Goal: Answer question/provide support: Share knowledge or assist other users

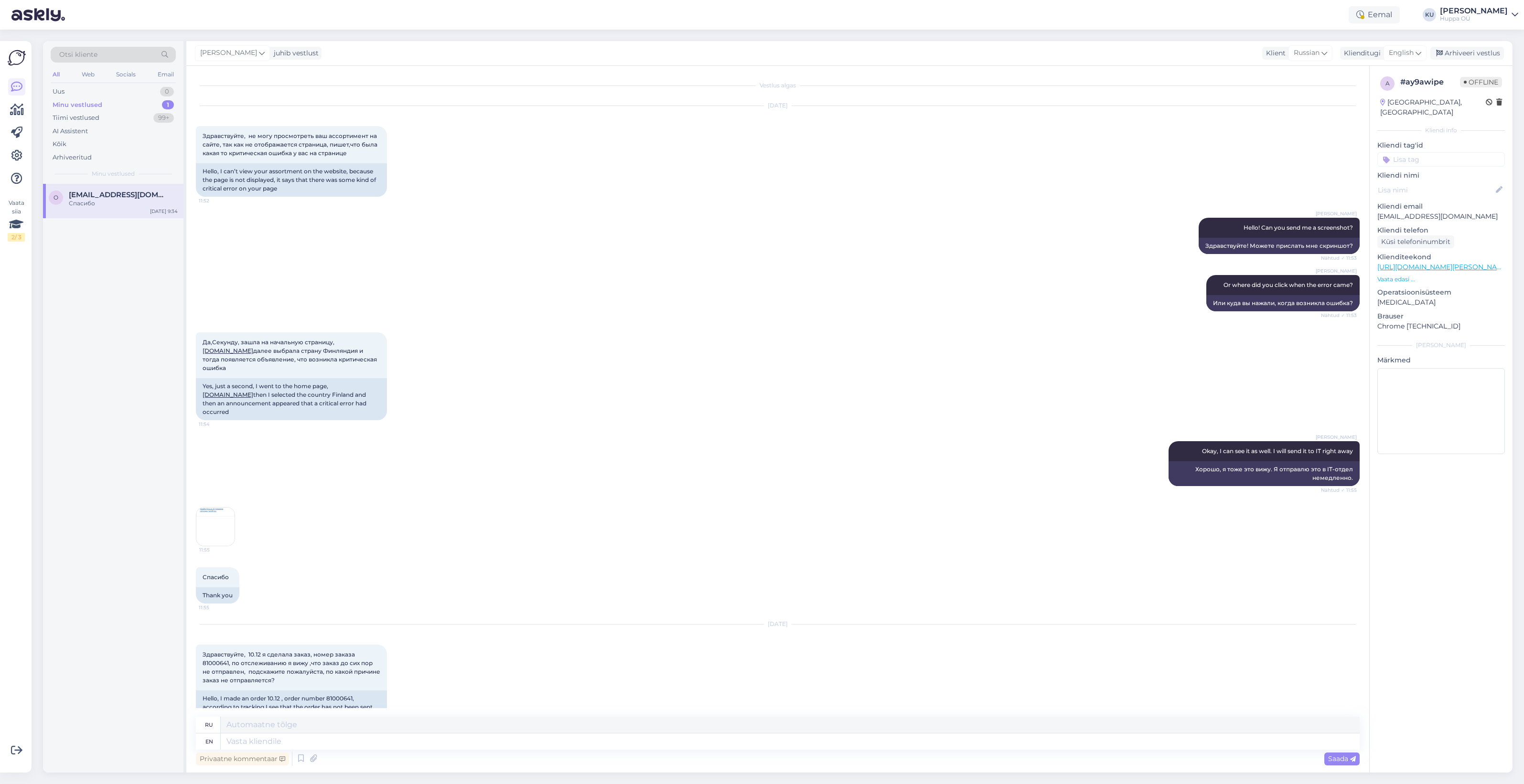
scroll to position [3154, 0]
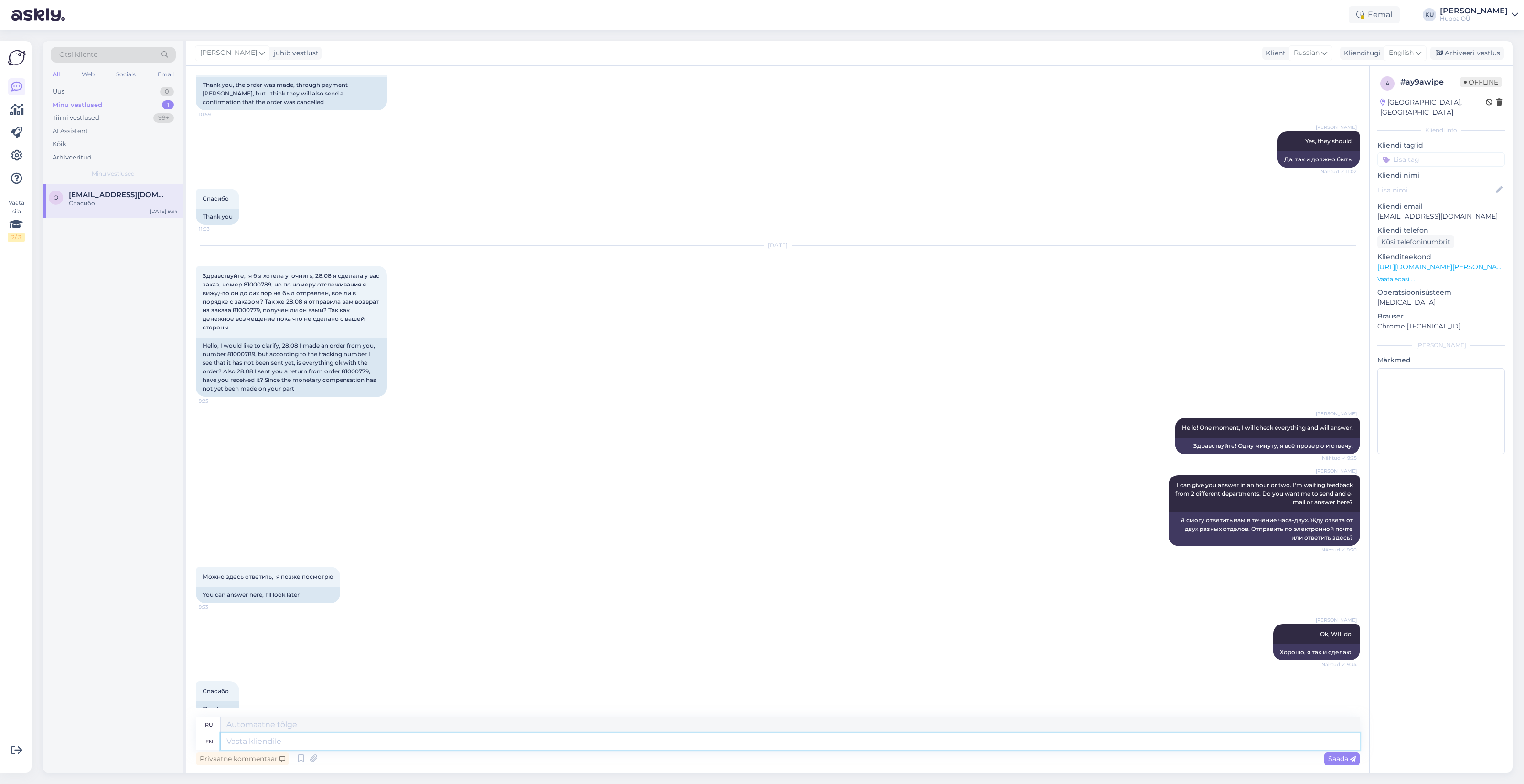
click at [301, 745] on textarea at bounding box center [790, 741] width 1139 height 16
click at [275, 744] on textarea "We have recieved" at bounding box center [790, 741] width 1139 height 16
type textarea "We have received your return and you'll get refund next week. Still waiting inf…"
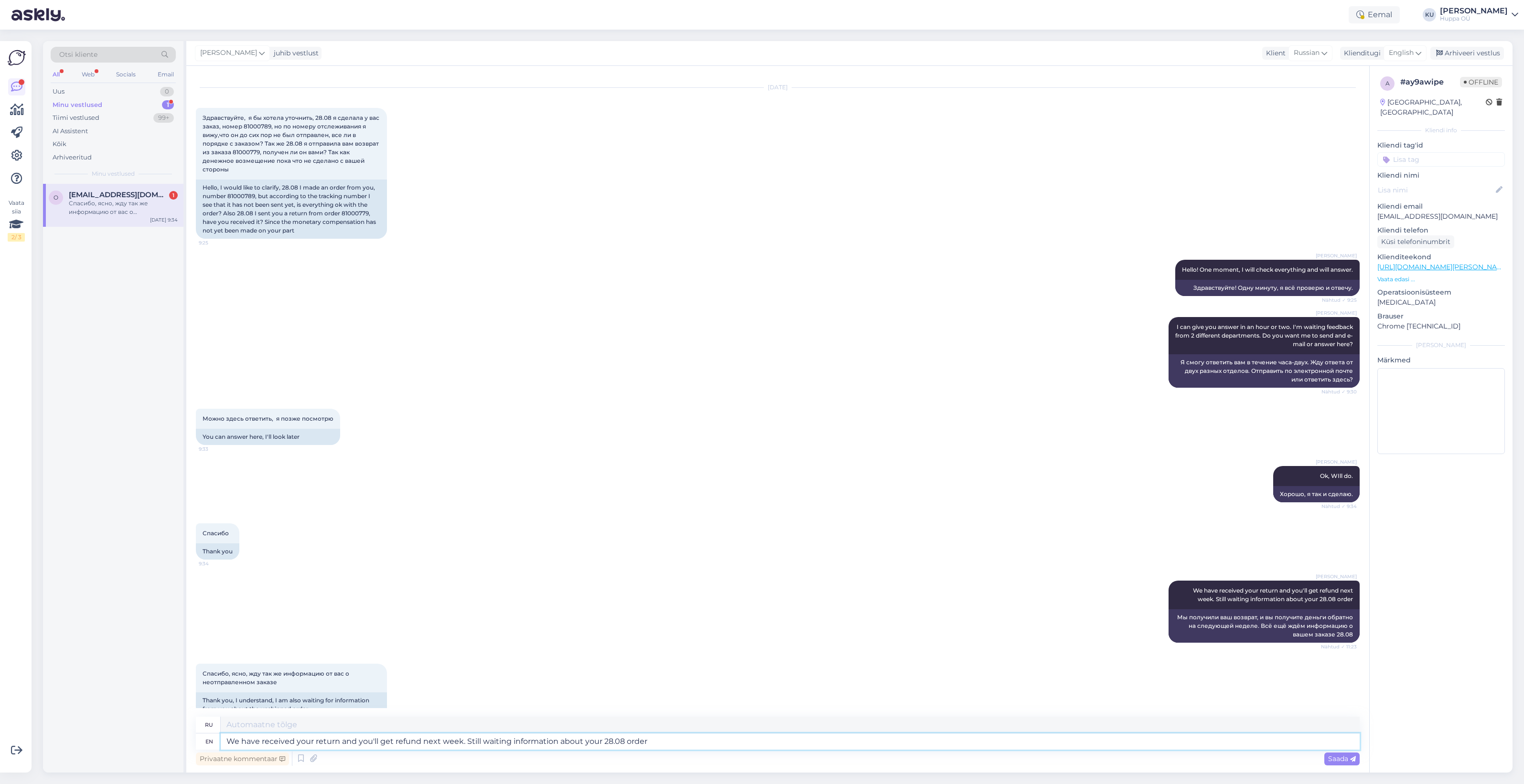
scroll to position [3312, 0]
click at [120, 198] on span "olga1978@hotmail.fi" at bounding box center [118, 195] width 99 height 9
click at [254, 739] on textarea at bounding box center [790, 741] width 1139 height 16
type textarea "Got i"
type textarea "Получил"
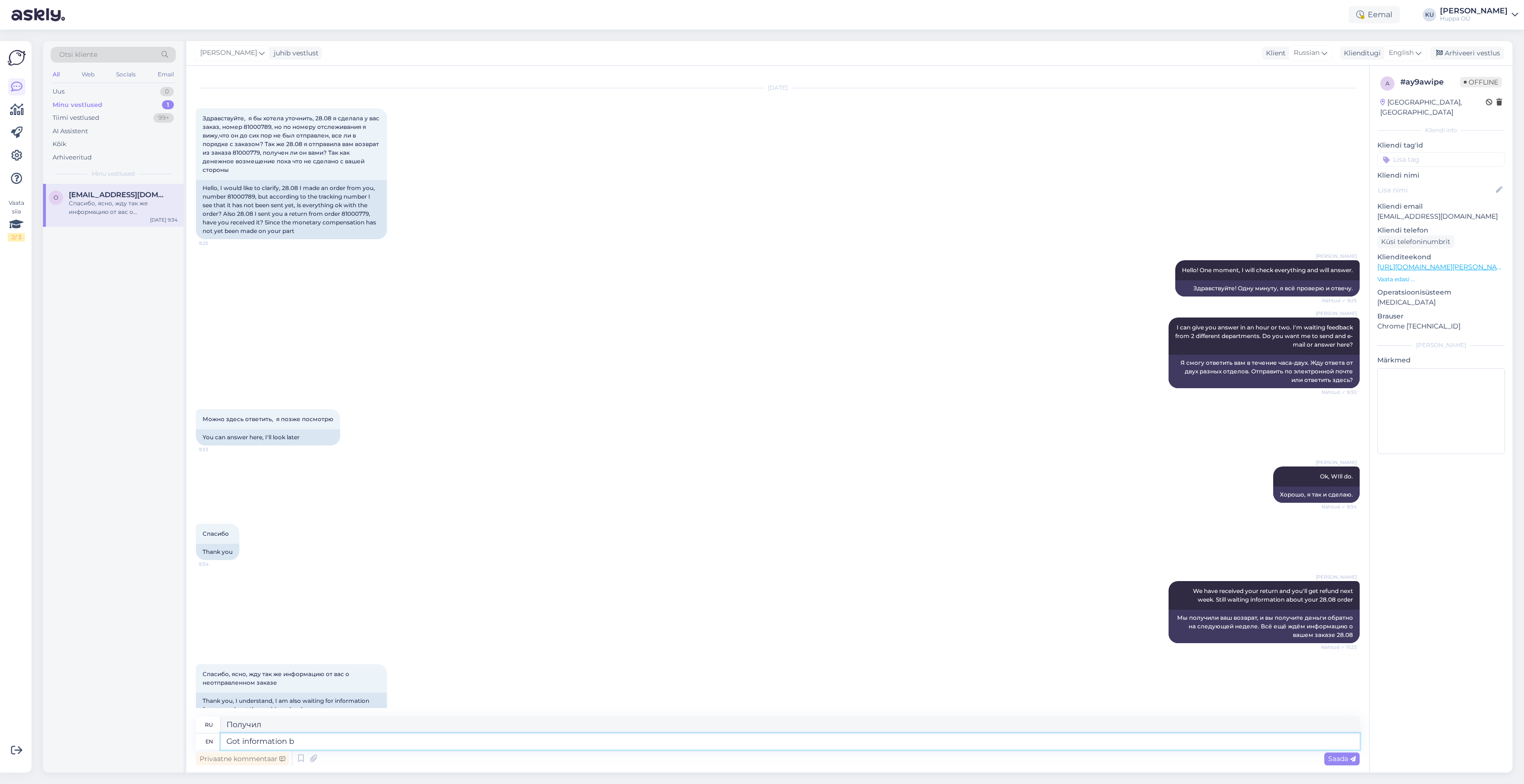
type textarea "Got information ba"
type textarea "Есть информация"
type textarea "Got information"
type textarea "Получил информацию"
type textarea "Got information a"
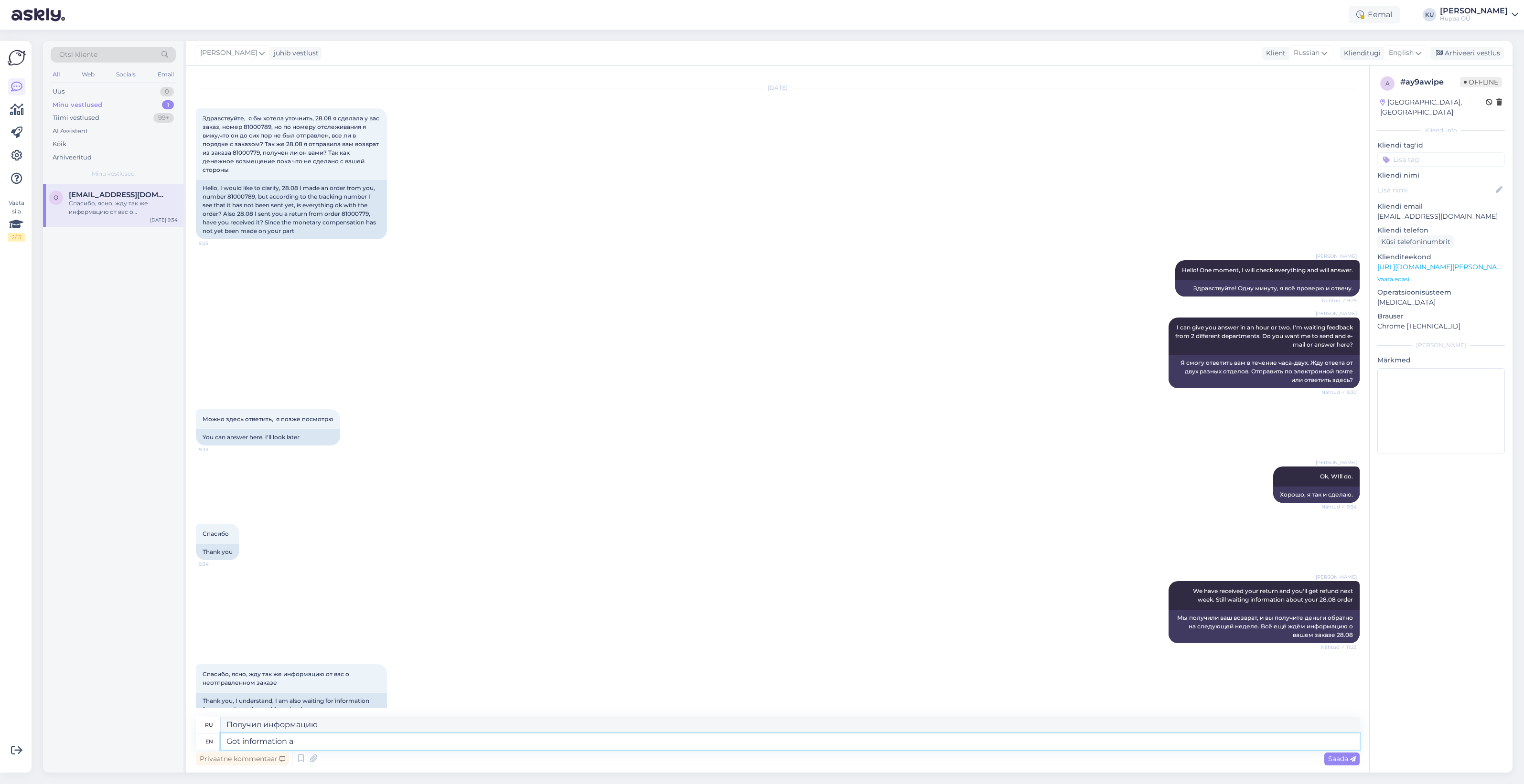
type textarea "Есть информация"
type textarea "Got information about yo"
type textarea "Получил информацию о"
type textarea "Got information about your or"
type textarea "Получил информацию о вашем"
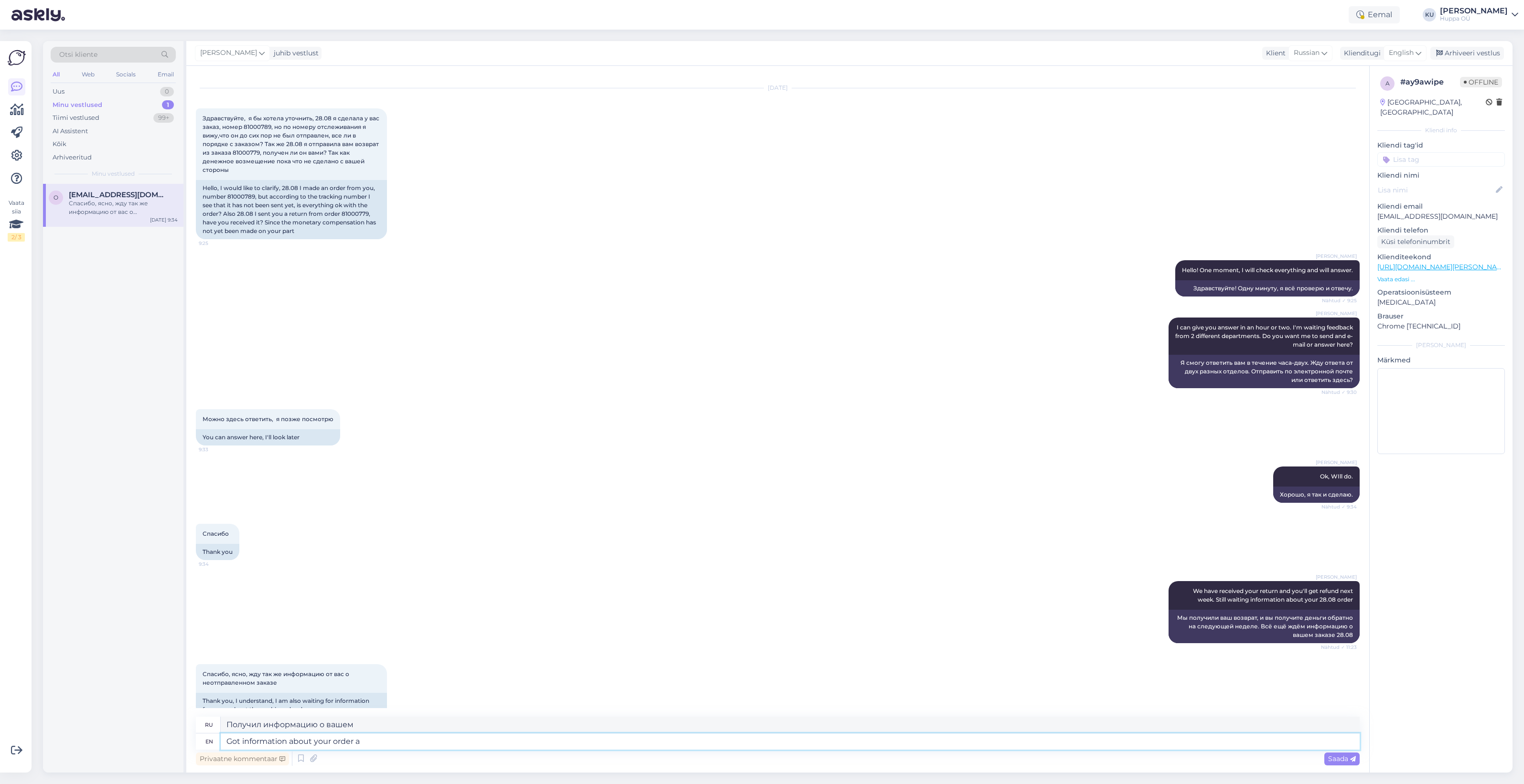
type textarea "Got information about your order as"
type textarea "Получил информацию о вашем заказе"
type textarea "Got information about your order as w"
type textarea "Получил информацию о вашем заказе как"
type textarea "Got information about your order as well,"
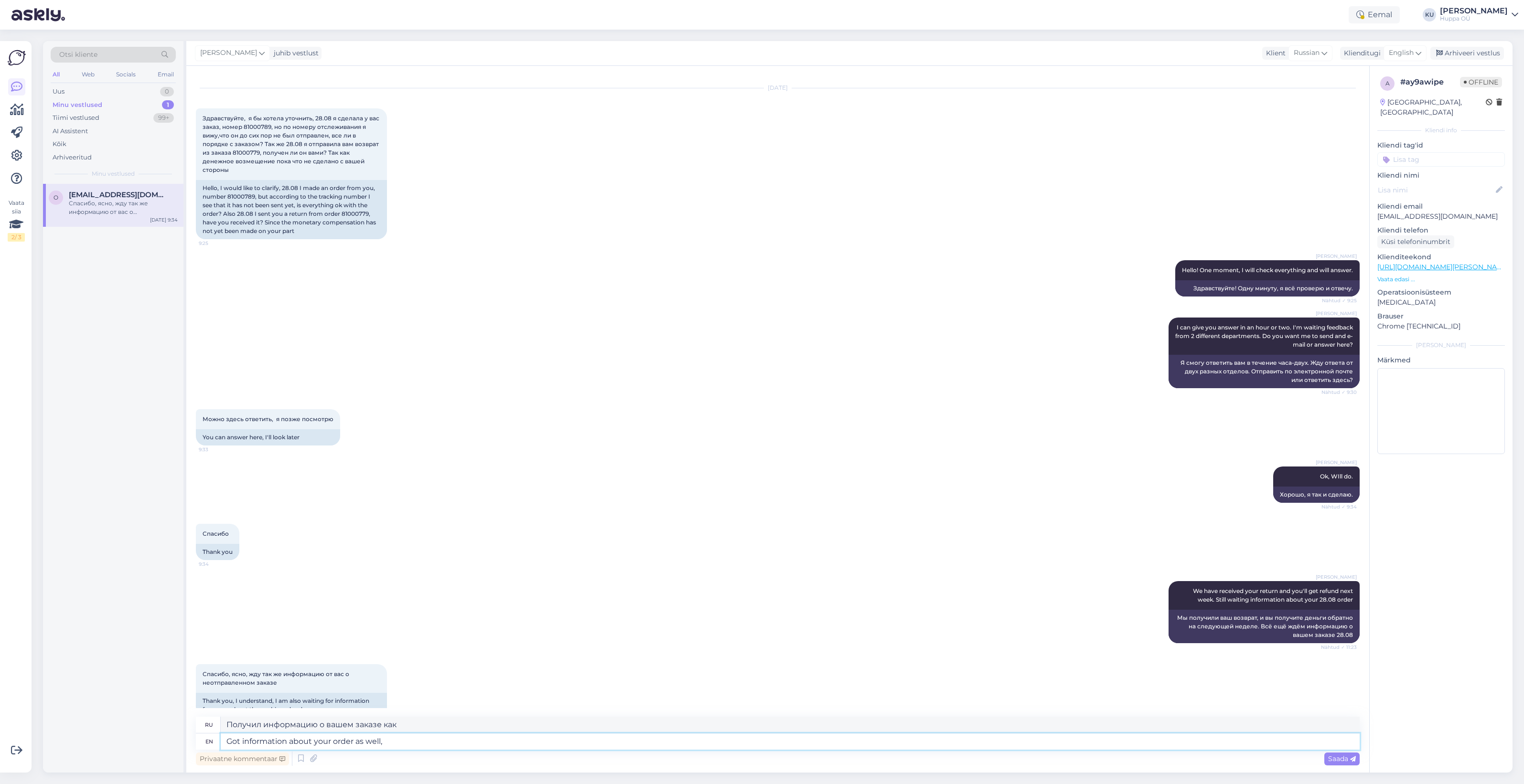
type textarea "Также получил информацию о вашем заказе,"
type textarea "Got information about your order as well, some re"
type textarea "Получил информацию о вашем заказе, а также некоторые"
type textarea "Got information about your order as well, some reason it"
type textarea "Я тоже получил информацию о вашем заказе, по какой-то причине."
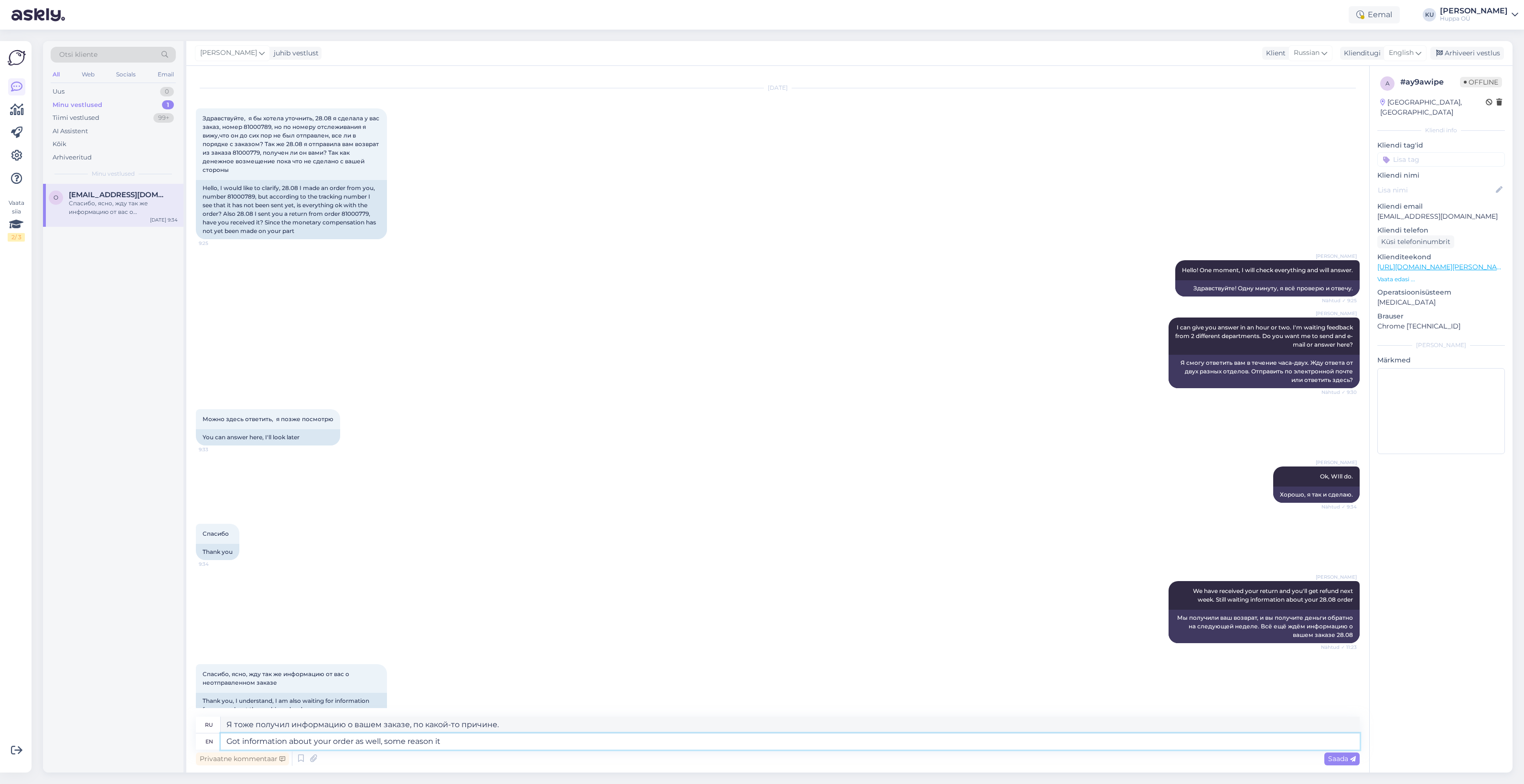
type textarea "Got information about your order as well, some reason it"
type textarea "Также получил информацию о вашем заказе, по какой-то причине она"
type textarea "Got information about your order as well, some reason it wa"
type textarea "Также получил информацию о вашем заказе, по какой-то причине она была"
type textarea "Got information about your order as well, some reason it was"
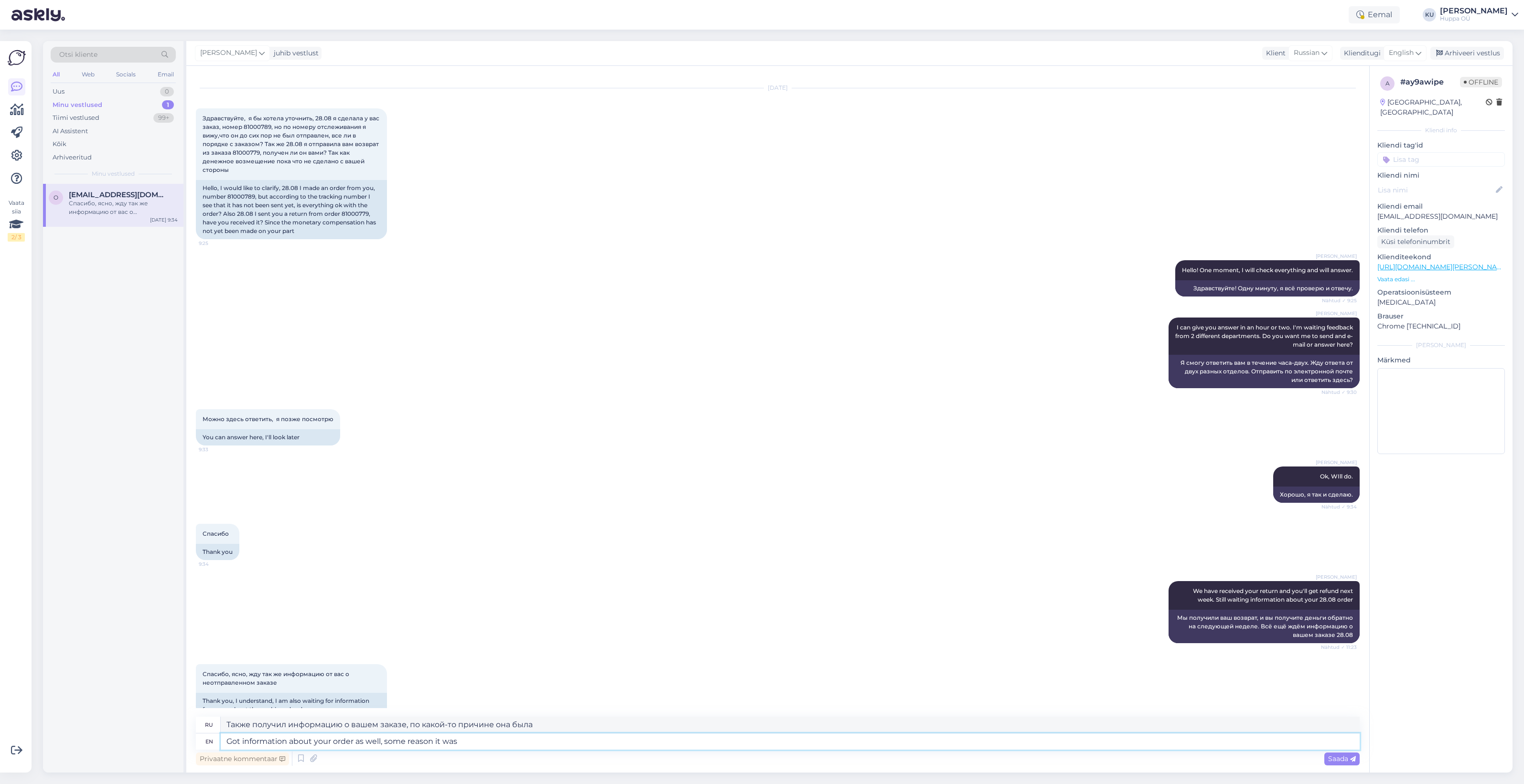
type textarea "Также получил информацию о вашем заказе, почему-то она была"
type textarea "Got information about your order as well, some reason it was set a"
type textarea "Также получил информацию о вашем заказе, почему-то он был установлен"
type textarea "Got information about your order as well, some reason it was set aside b"
type textarea "Я также получил информацию о вашем заказе, по какой-то причине он был отложен."
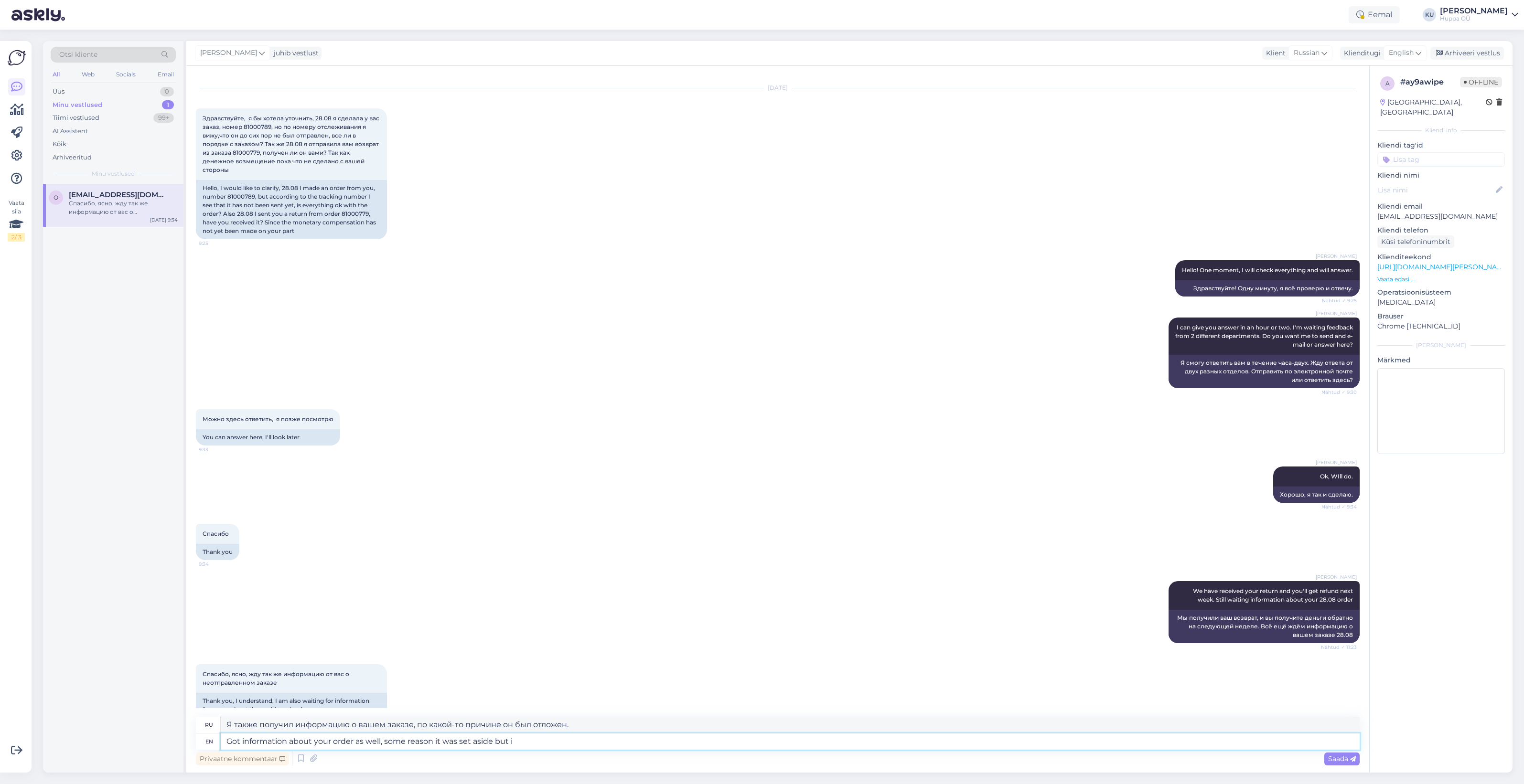
type textarea "Got information about your order as well, some reason it was set aside but it"
type textarea "Я также получил информацию о вашем заказе, по какой-то причине он был отложен, …"
type textarea "Got information about your order as well, some reason it was set aside but it's…"
type textarea "Я также получил информацию о вашем заказе, по какой-то причине он был отложен, …"
type textarea "Got information about your order as well, some reason it was set aside but it's…"
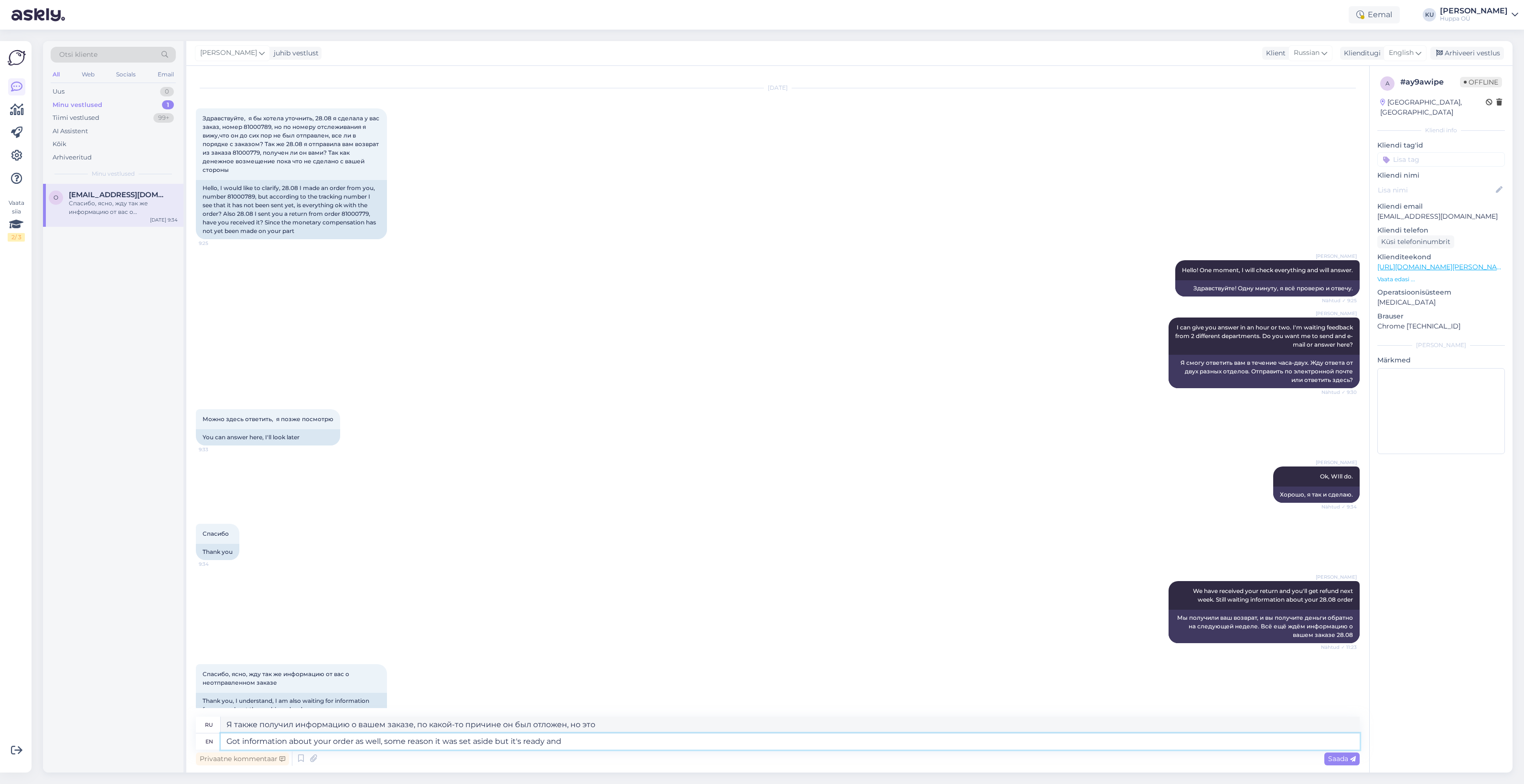
type textarea "Также получил информацию о вашем заказе, по какой-то причине он был отложен, но…"
type textarea "Got information about your order as well, some reason it was set aside but it's…"
type textarea "Также получил информацию о вашем заказе, по какой-то причине он был отложен, но…"
type textarea "Got information about your order as well, some reason it was set aside but it's…"
type textarea "Также получил информацию о вашем заказе, по какой-то причине он был отложен, но…"
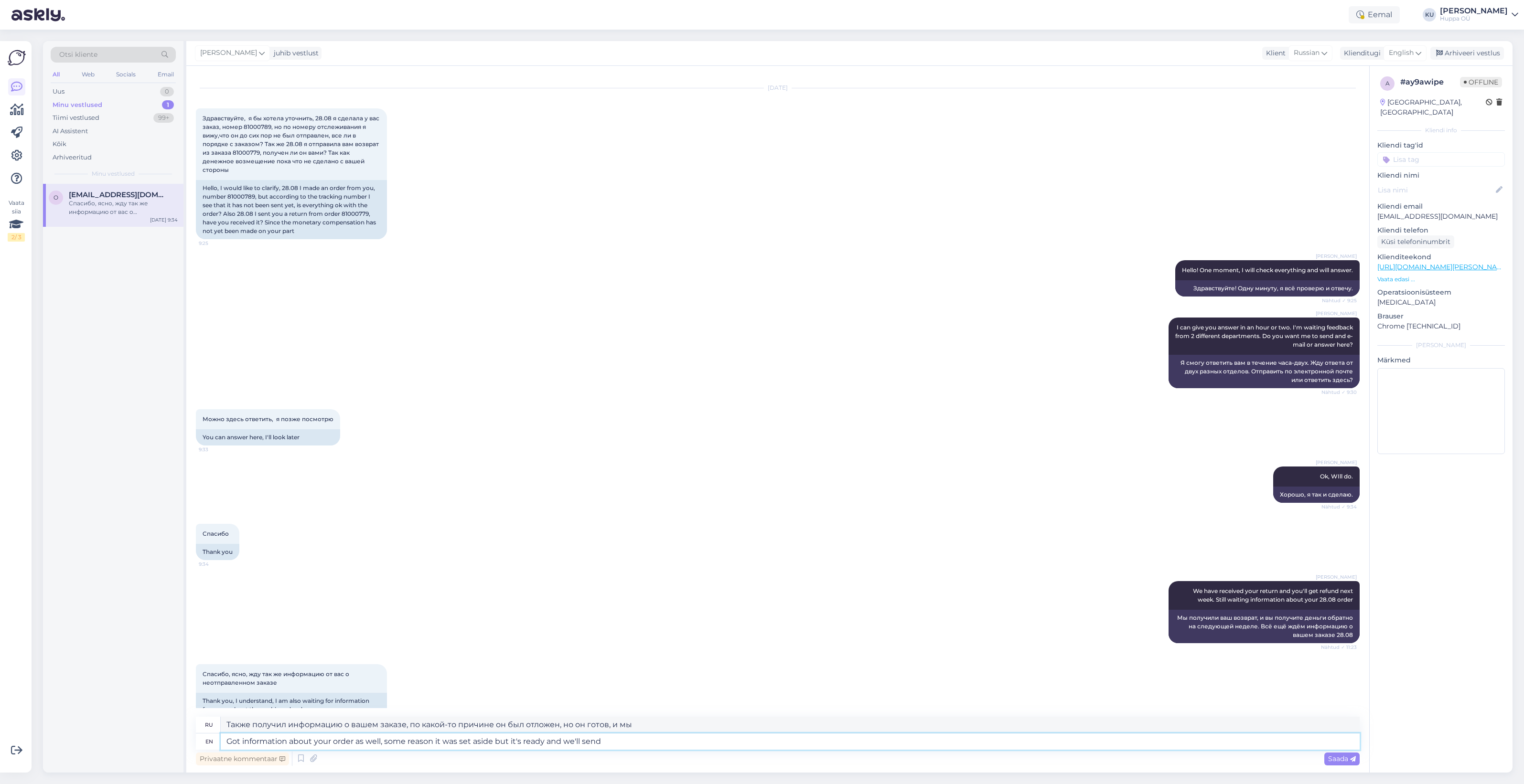
type textarea "Got information about your order as well, some reason it was set aside but it's…"
type textarea "Также получил информацию о вашем заказе, по какой-то причине он был отложен, но…"
type textarea "Got information about your order as well, some reason it was set aside but it's…"
type textarea "Также получил информацию о вашем заказе, по какой-то причине он был отложен, но…"
type textarea "Got information about your order as well, some reason it was set aside but it's…"
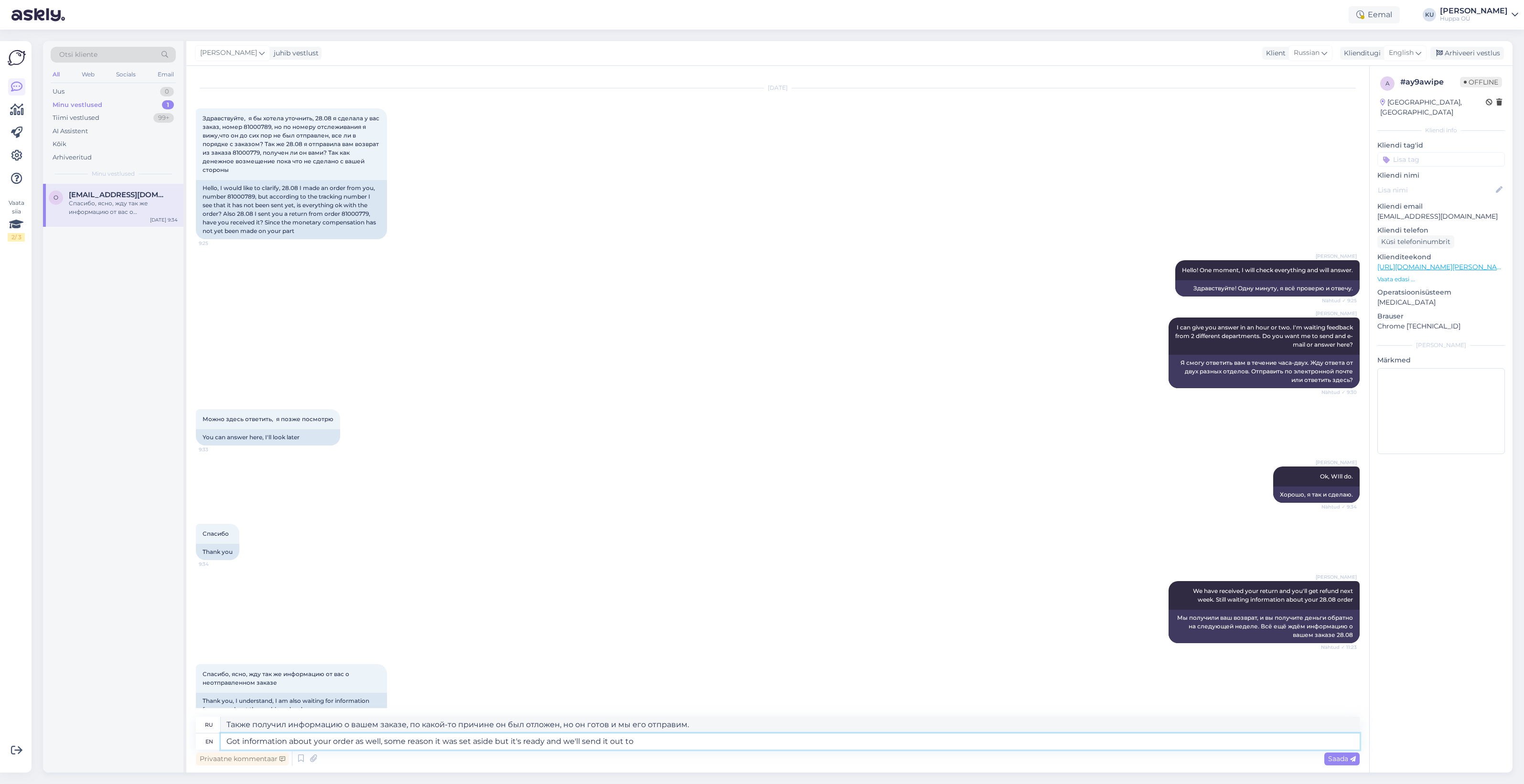
type textarea "Также получил информацию о вашем заказе, по какой-то причине он был отложен, но…"
type textarea "Got information about your order as well, some reason it was set aside but it's…"
type textarea "Получил информацию о вашем заказе, по какой-то причине он был отложен, но он го…"
type textarea "Got information about your order as well, some reason it was set aside but it's…"
type textarea "Я тоже получил информацию о вашем заказе. По какой-то причине он был отложен, н…"
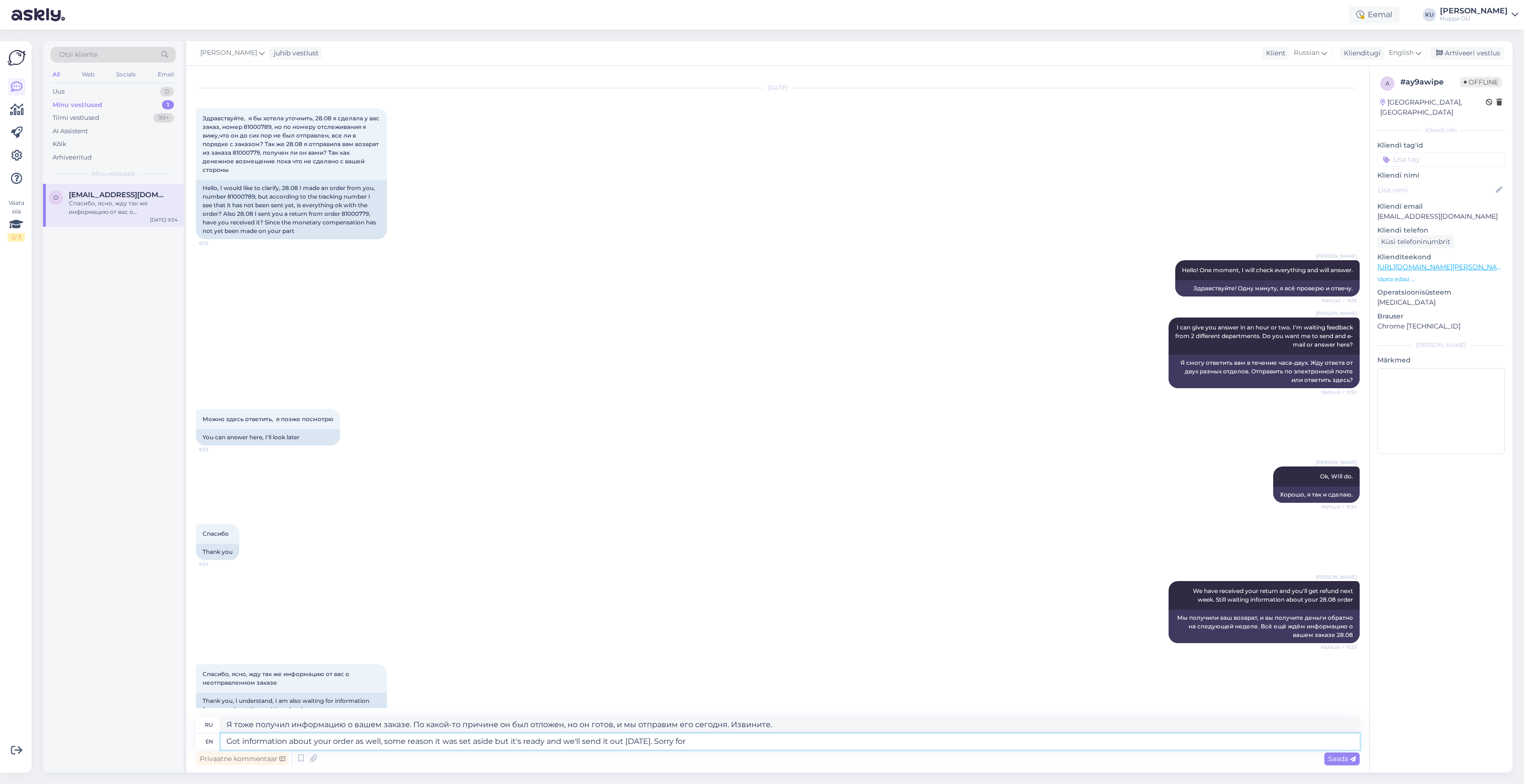
type textarea "Got information about your order as well, some reason it was set aside but it's…"
type textarea "Я тоже получил информацию о вашем заказе. По какой-то причине он был отложен, н…"
type textarea "Got information about your order as well, some reason it was set aside but it's…"
type textarea "Я тоже получил информацию о вашем заказе. По какой-то причине он был отложен, н…"
type textarea "Got information about your order as well, some reason it was set aside but it's…"
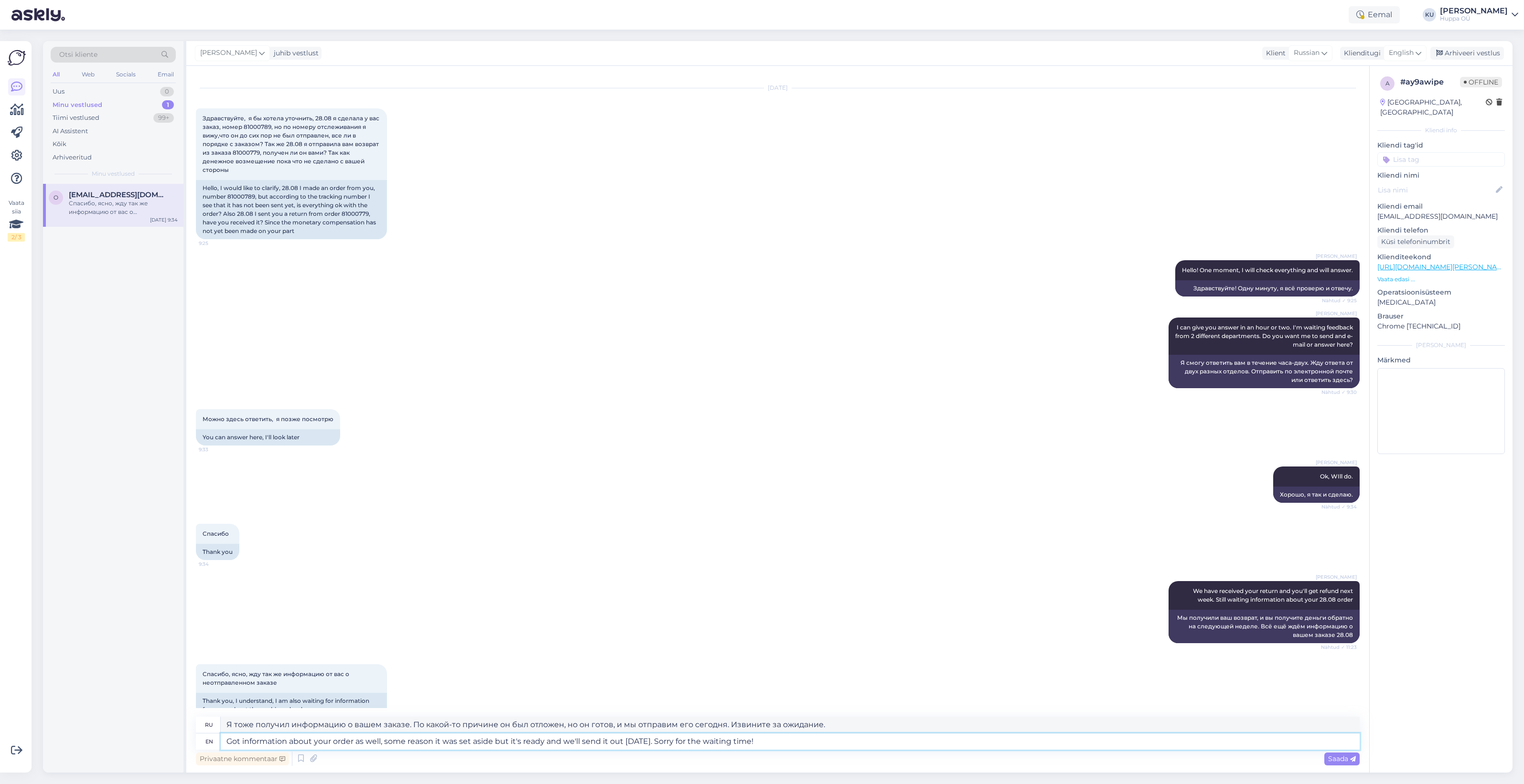
type textarea "Я тоже получил информацию о вашем заказе. По какой-то причине он был отложен, н…"
click at [383, 743] on textarea "Got information about your order as well, some reason it was set aside but it's…" at bounding box center [790, 741] width 1139 height 16
type textarea "Got information about your order as well - some reason it was set aside but it'…"
type textarea "Я также получил информацию о вашем заказе — по какой-то причине он был отложен,…"
click at [392, 740] on textarea "Got information about your order as well - some reason it was set aside but it'…" at bounding box center [790, 741] width 1139 height 16
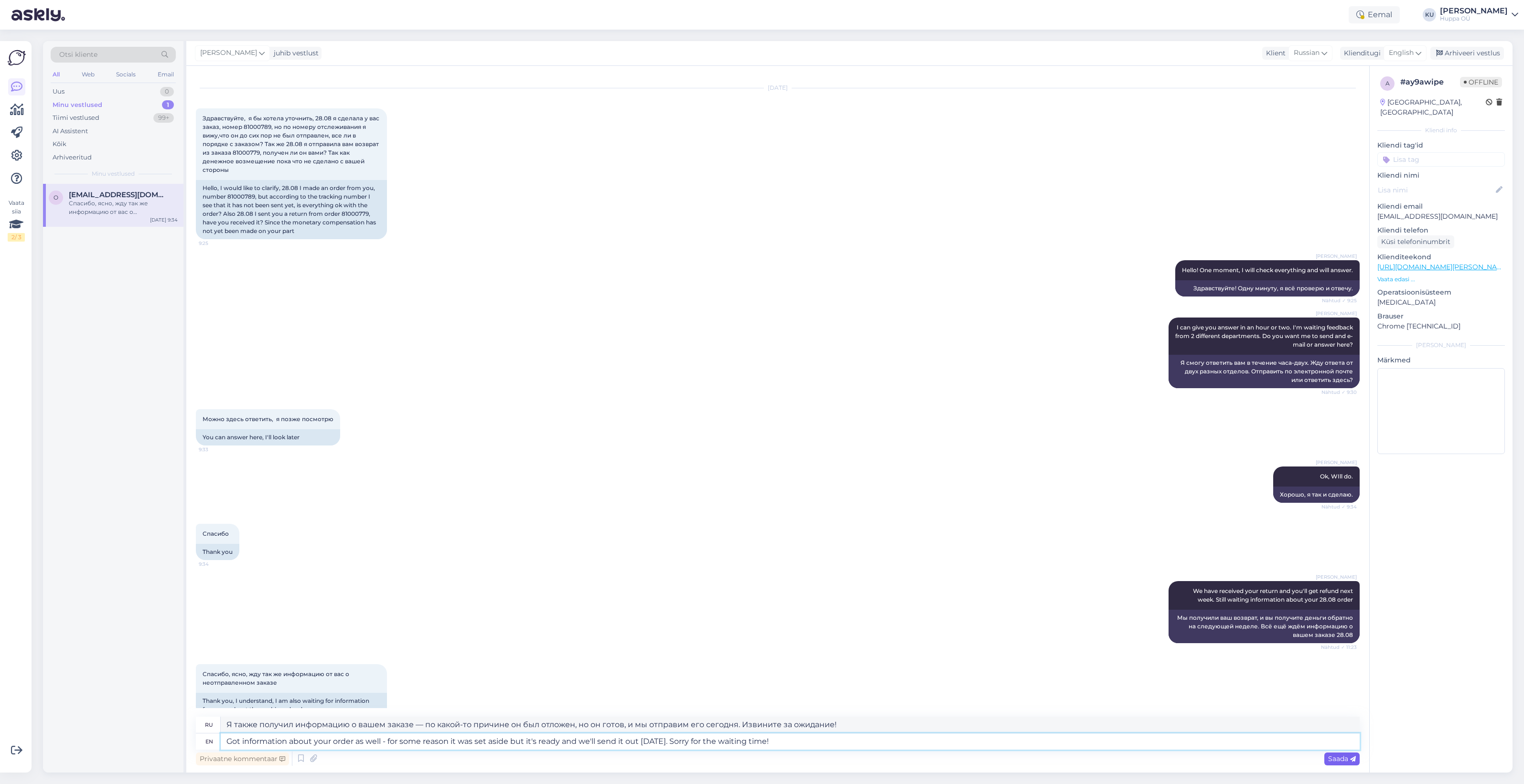
type textarea "Got information about your order as well - for some reason it was set aside but…"
click at [1339, 755] on span "Saada" at bounding box center [1342, 759] width 28 height 9
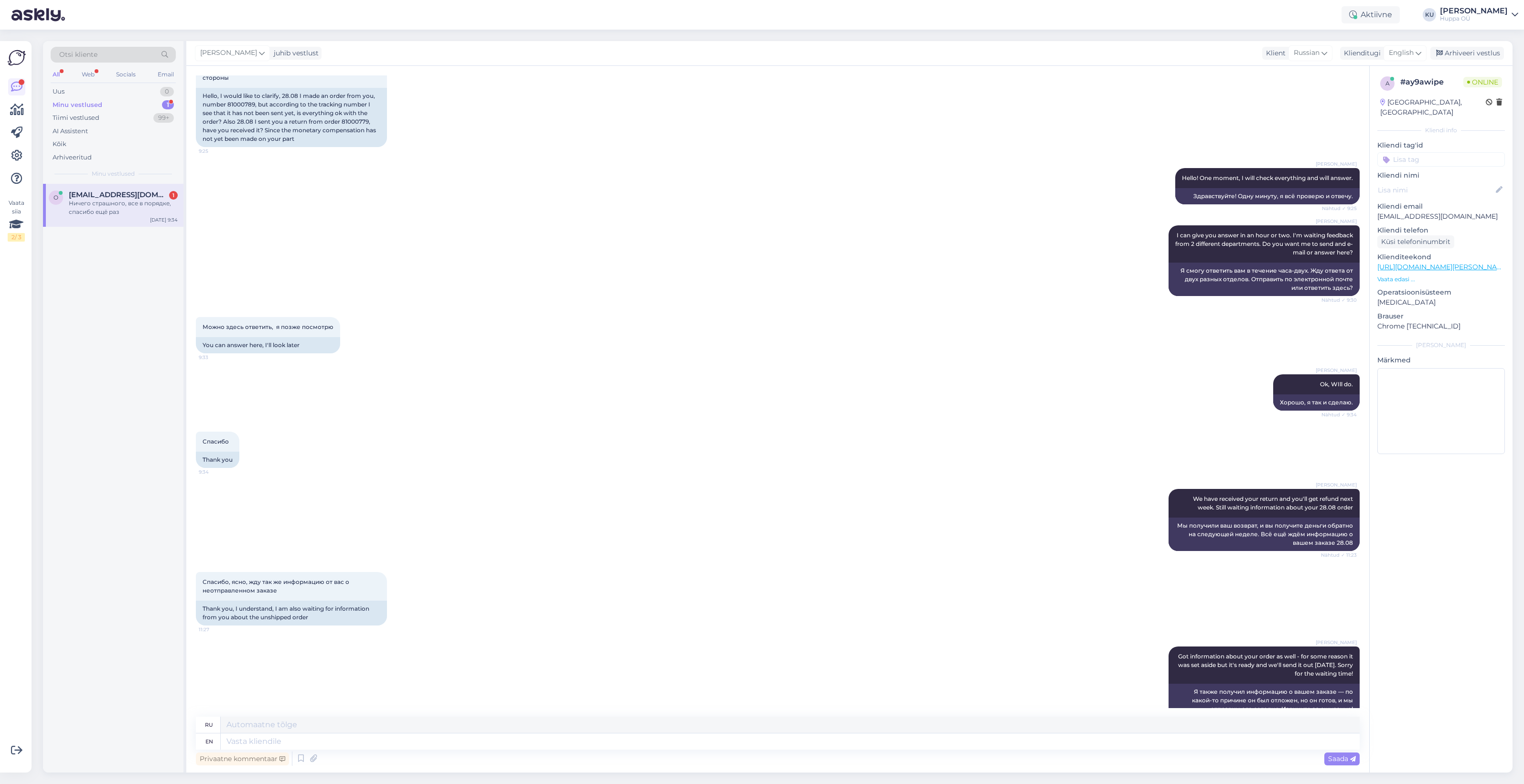
scroll to position [3462, 0]
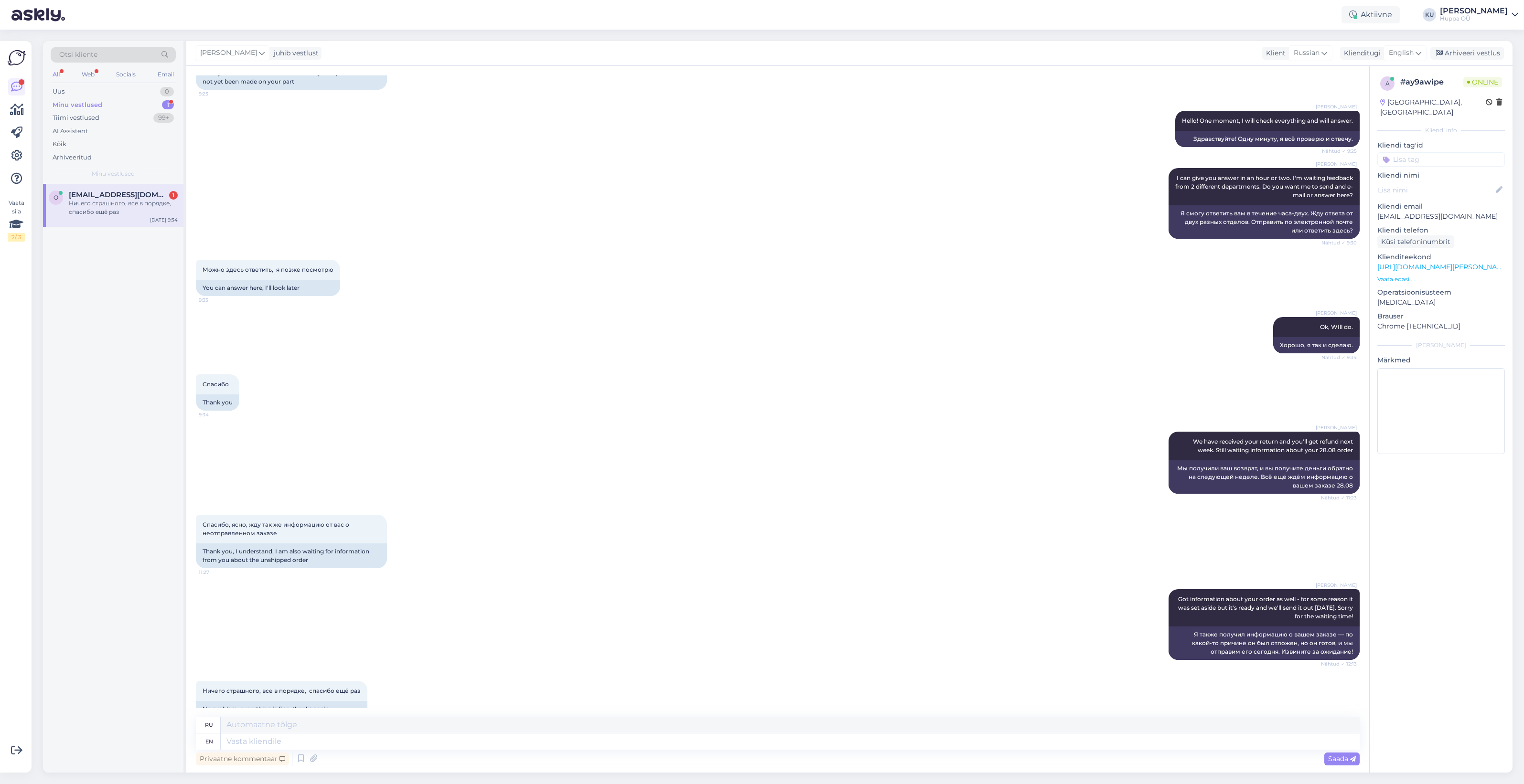
click at [83, 205] on div "Ничего страшного, все в порядке, спасибо ещё раз" at bounding box center [123, 208] width 109 height 17
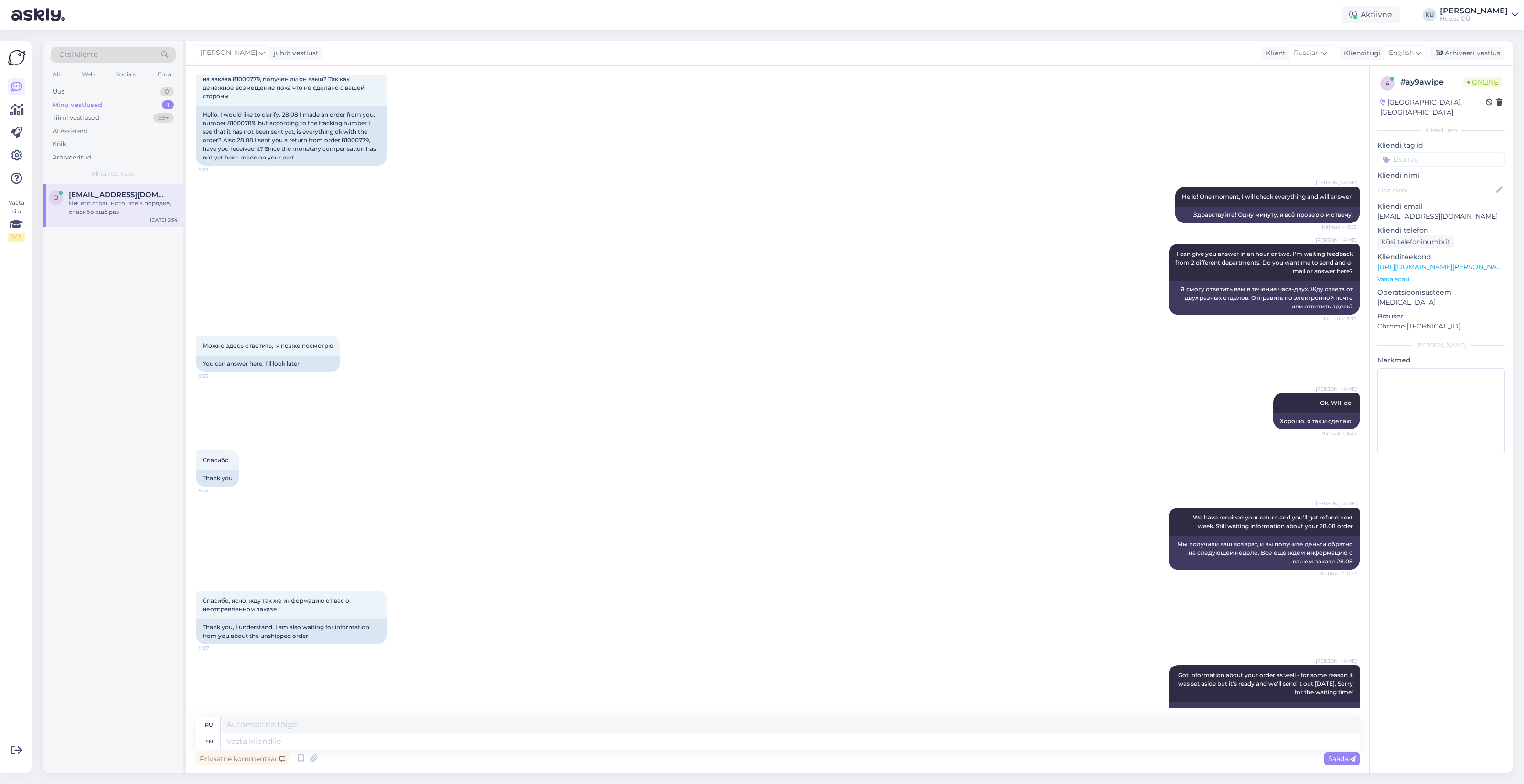
scroll to position [3461, 0]
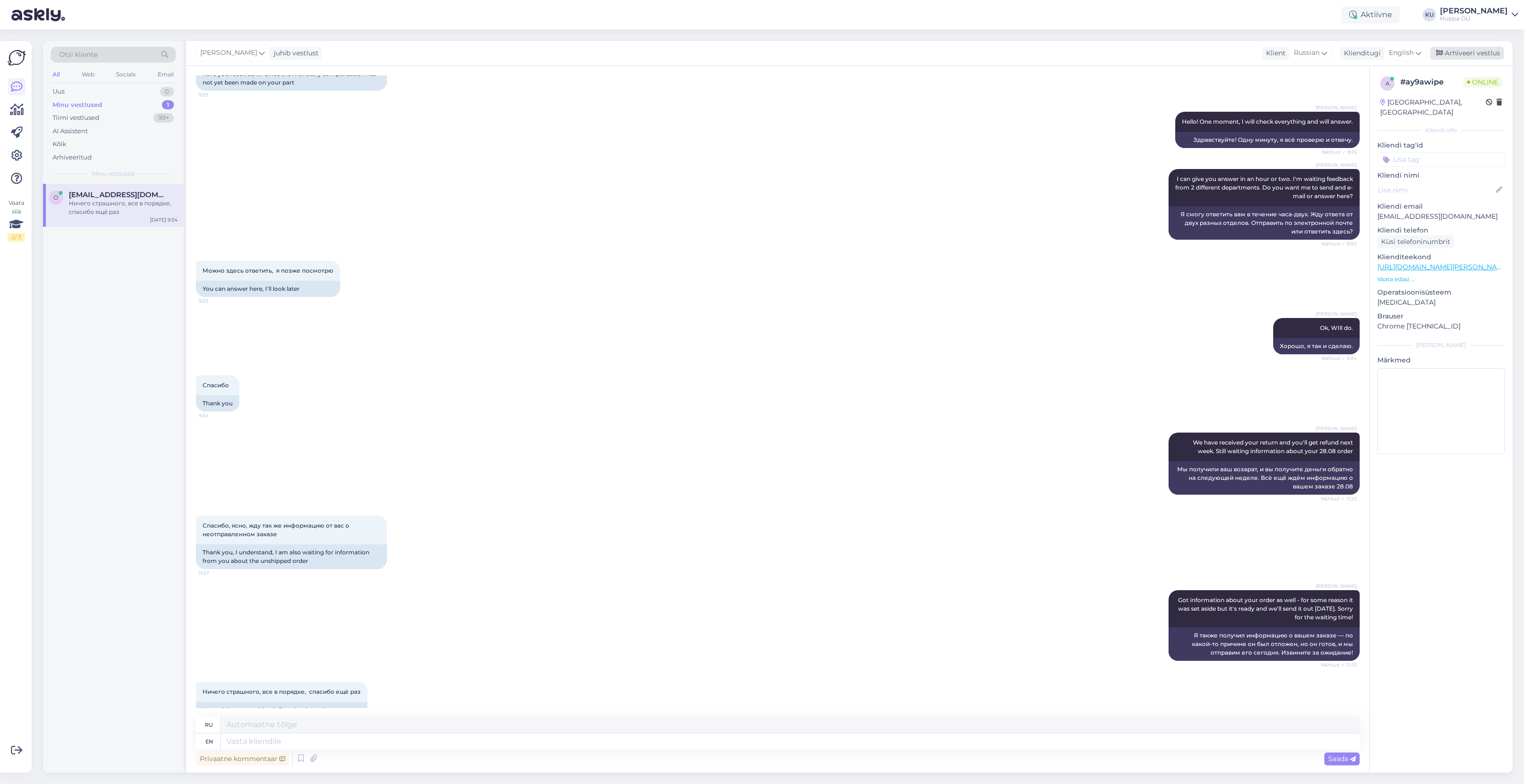
click at [1456, 54] on div "Arhiveeri vestlus" at bounding box center [1467, 53] width 73 height 13
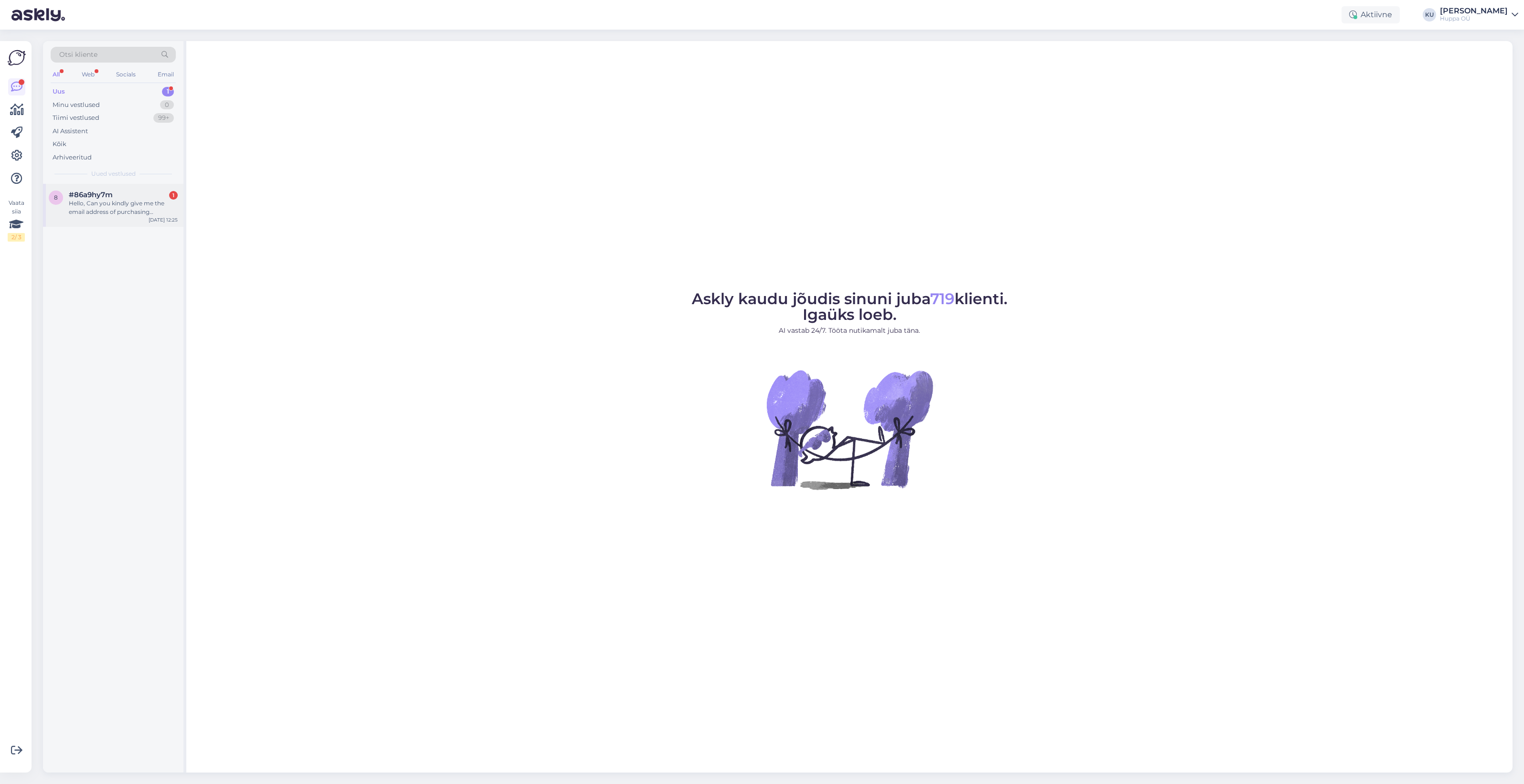
click at [99, 209] on div "Hello, Can you kindly give me the email address of purchasing department (Huppa…" at bounding box center [123, 208] width 109 height 17
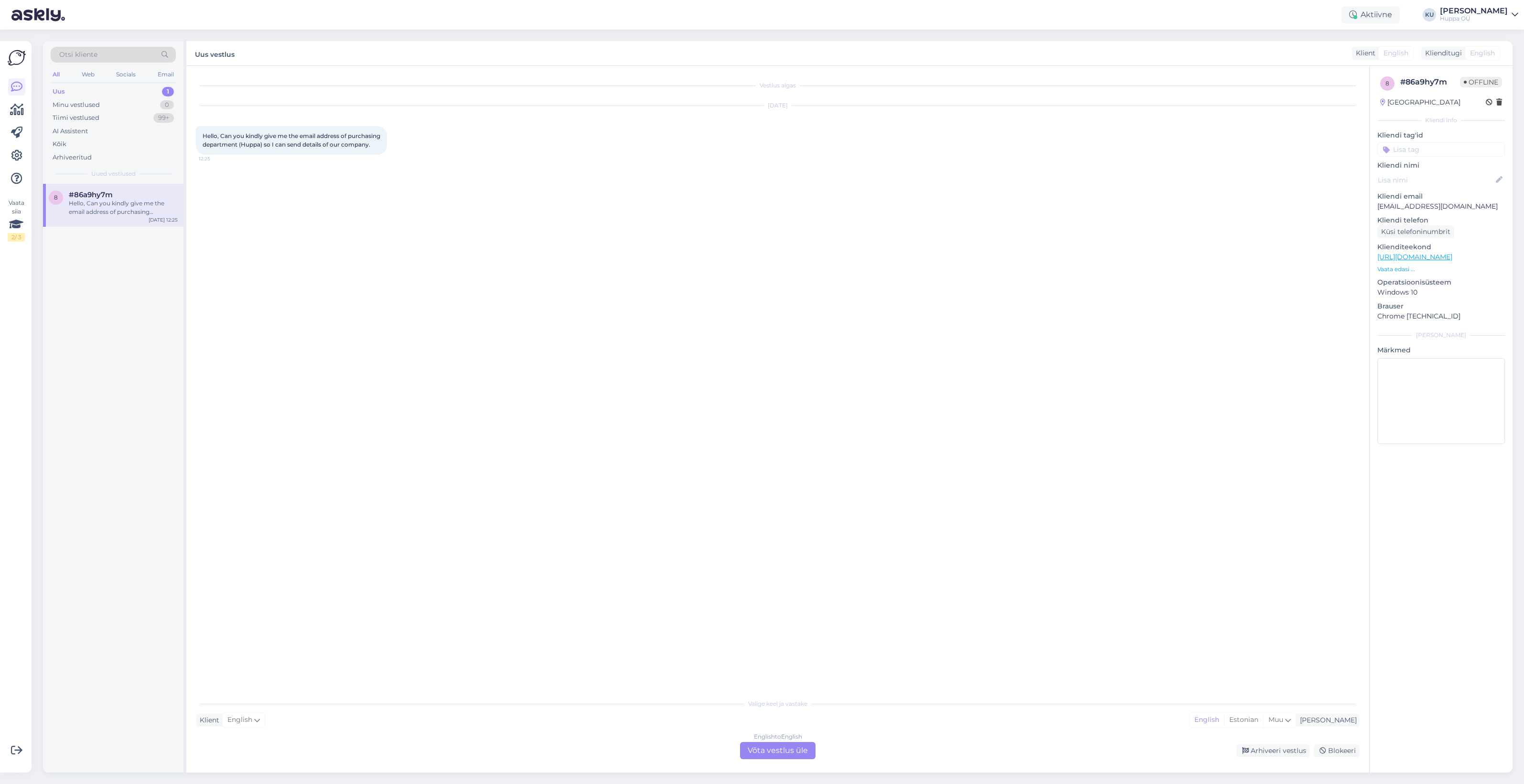
click at [796, 746] on div "English to English Võta vestlus üle" at bounding box center [778, 750] width 76 height 17
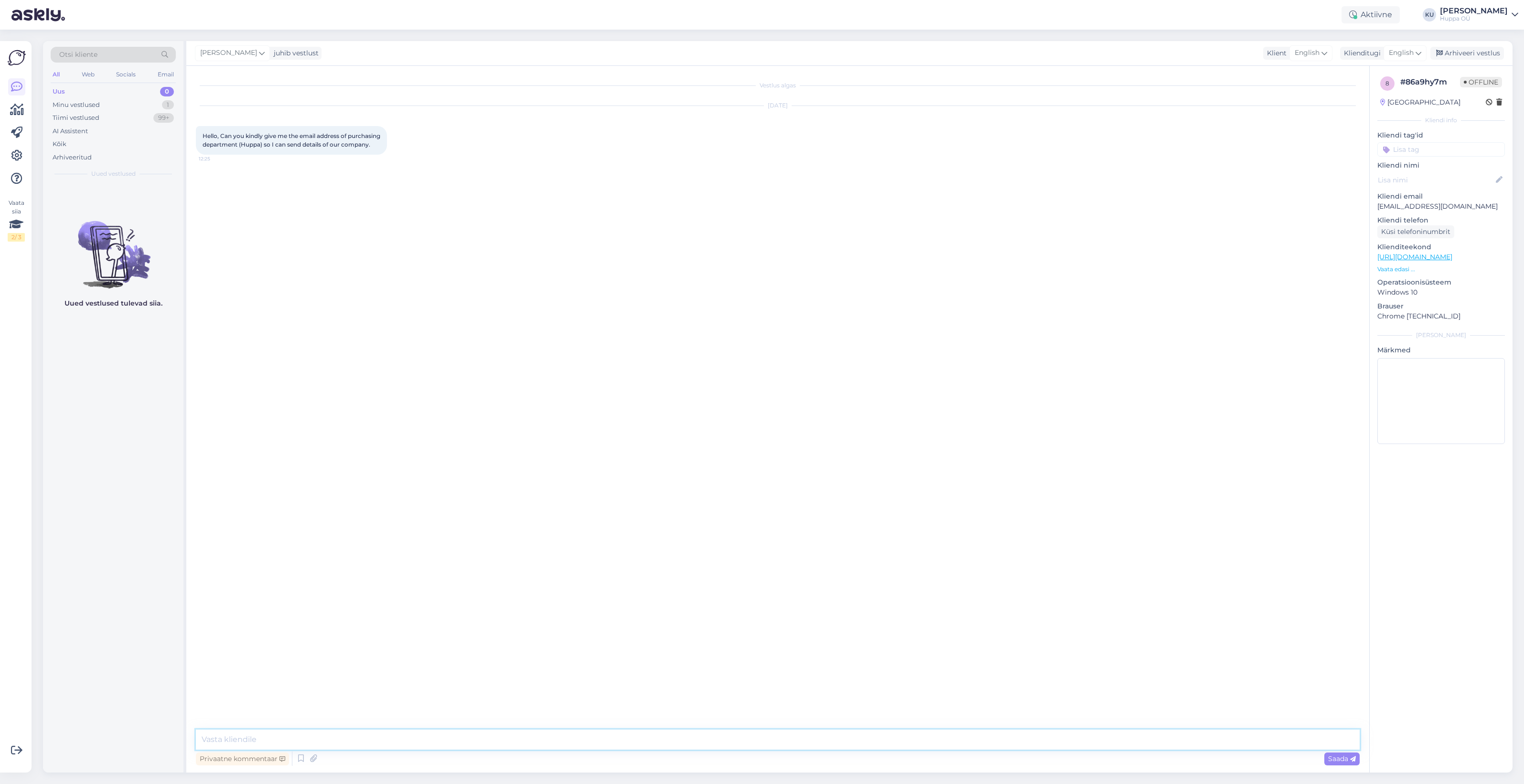
click at [760, 740] on textarea at bounding box center [777, 740] width 1164 height 20
type textarea "Hello! Try [PERSON_NAME][EMAIL_ADDRESS][DOMAIN_NAME]"
click at [1349, 760] on span "Saada" at bounding box center [1342, 759] width 28 height 9
click at [1462, 51] on div "Arhiveeri vestlus" at bounding box center [1467, 53] width 73 height 13
